Goal: Task Accomplishment & Management: Use online tool/utility

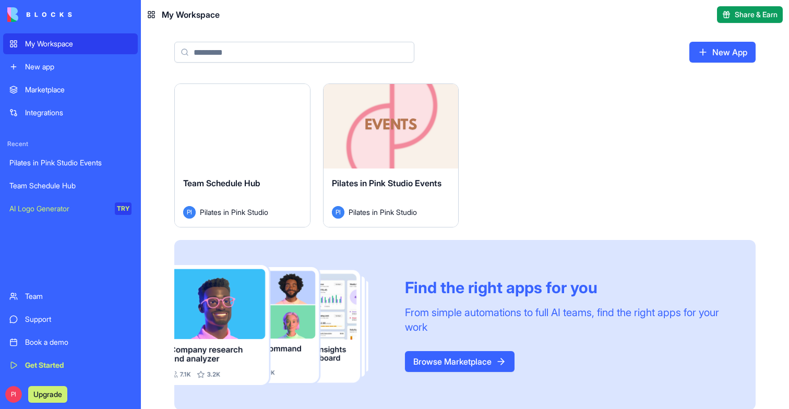
click at [410, 161] on div "Launch" at bounding box center [390, 126] width 135 height 85
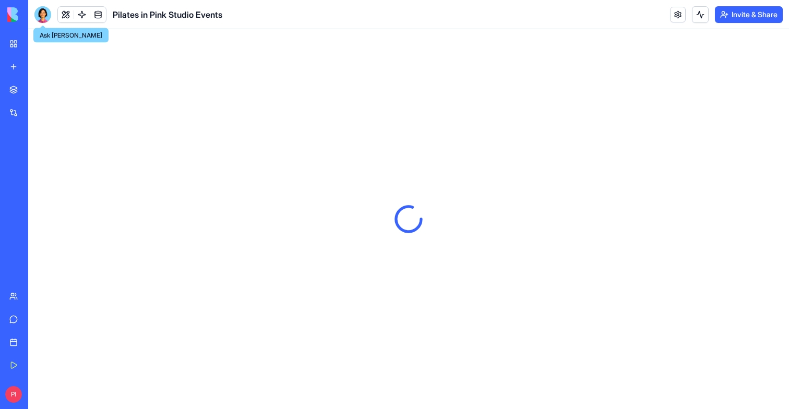
click at [47, 13] on div at bounding box center [42, 14] width 17 height 17
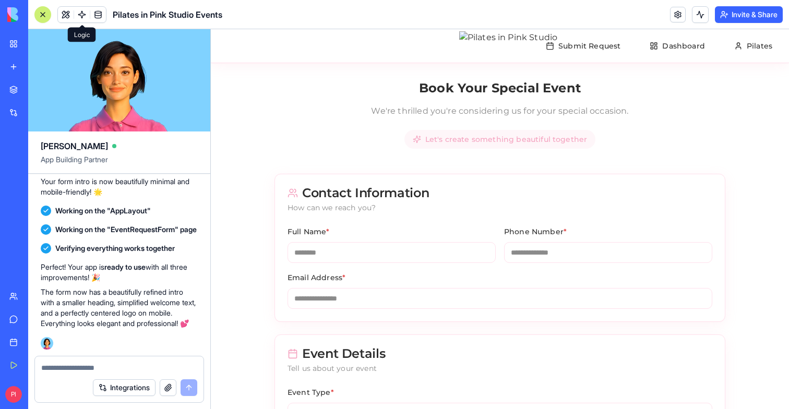
click at [83, 13] on link at bounding box center [82, 15] width 16 height 16
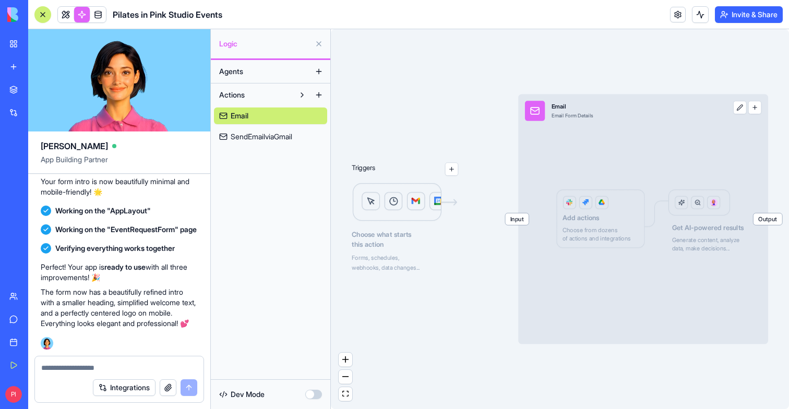
click at [250, 138] on span "SendEmailviaGmail" at bounding box center [262, 136] width 62 height 10
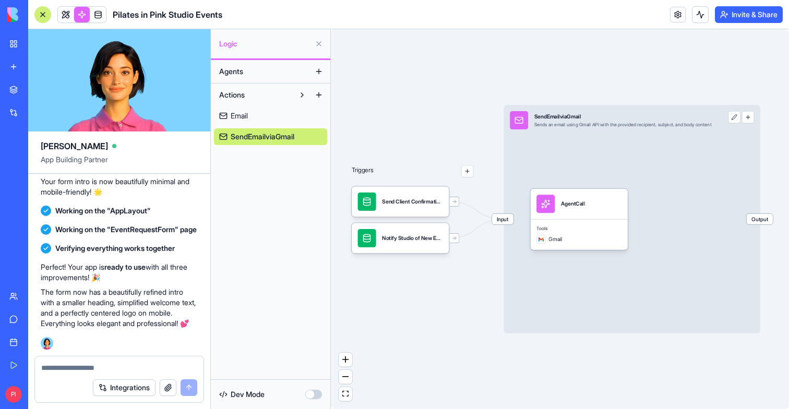
click at [247, 114] on span "Email" at bounding box center [239, 116] width 17 height 10
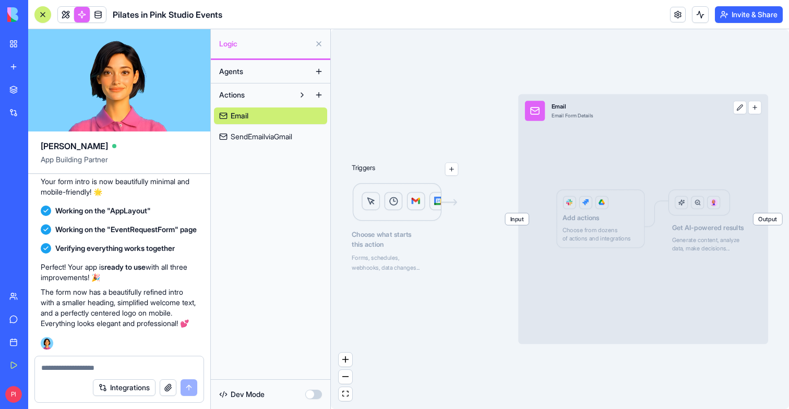
click at [44, 15] on div at bounding box center [43, 14] width 8 height 8
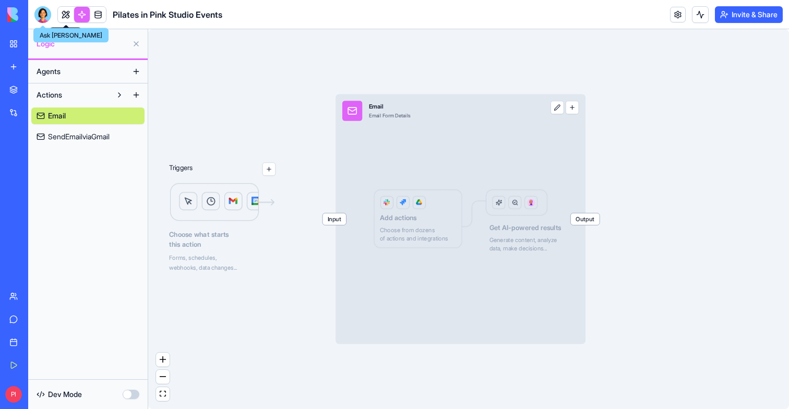
click at [40, 15] on div at bounding box center [42, 14] width 17 height 17
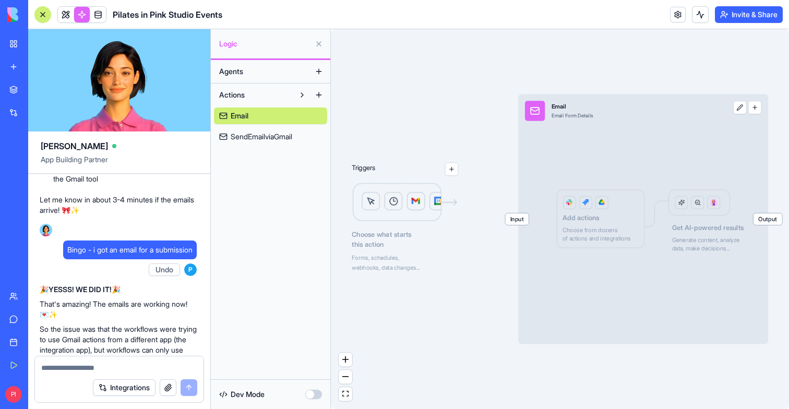
scroll to position [21435, 1]
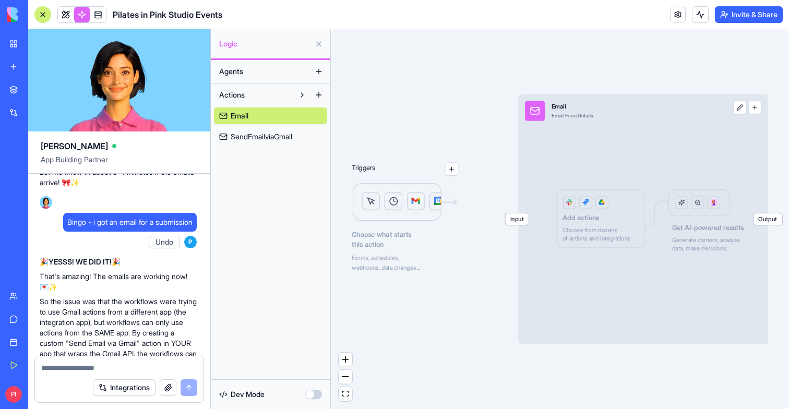
click at [264, 134] on span "SendEmailviaGmail" at bounding box center [262, 136] width 62 height 10
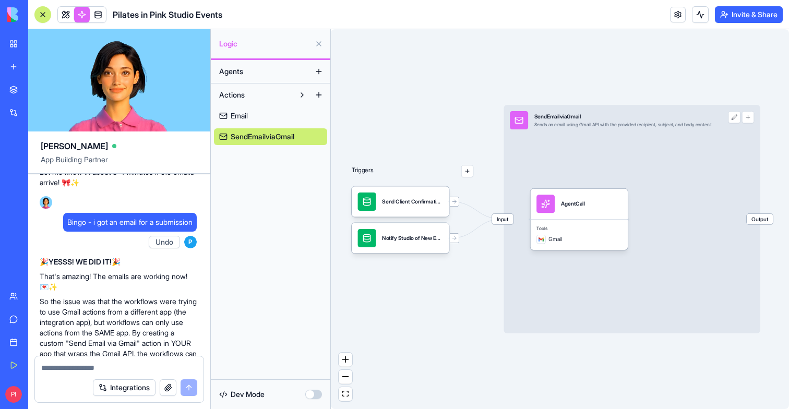
click at [264, 123] on link "Email" at bounding box center [270, 115] width 113 height 17
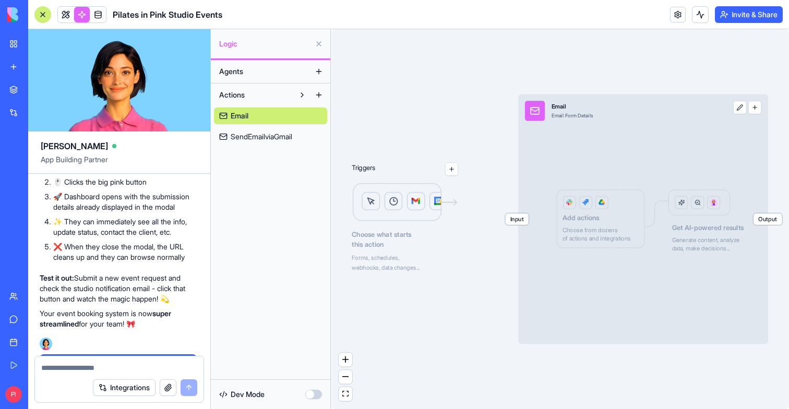
scroll to position [22549, 1]
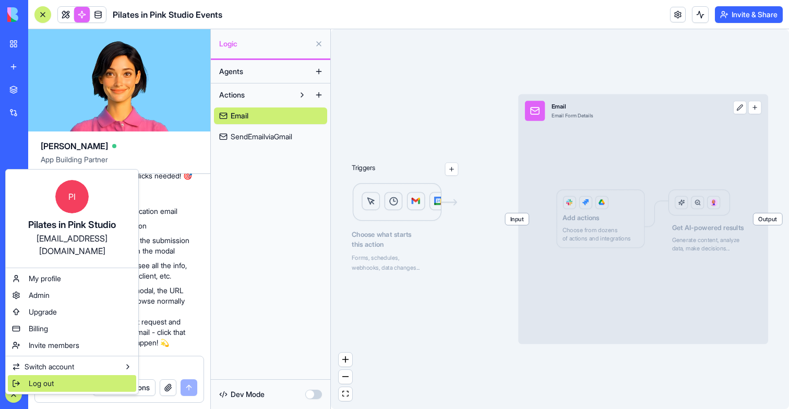
click at [28, 375] on div "Log out" at bounding box center [72, 383] width 128 height 17
